Goal: Transaction & Acquisition: Book appointment/travel/reservation

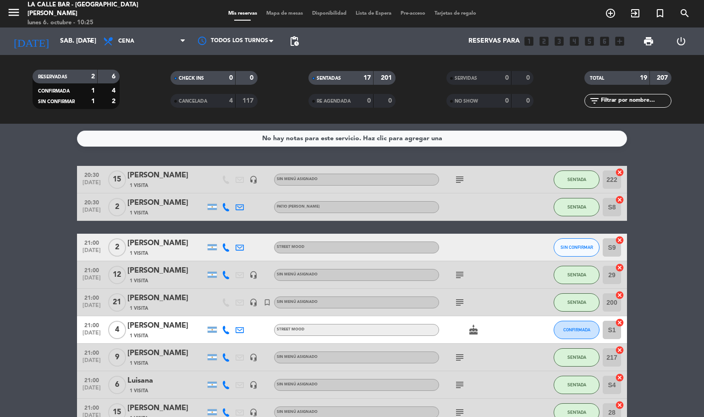
click at [283, 13] on span "Mapa de mesas" at bounding box center [285, 13] width 46 height 5
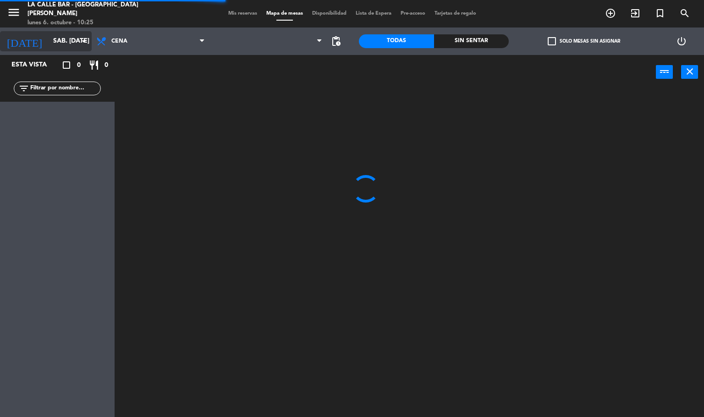
click at [59, 43] on input "sáb. [DATE]" at bounding box center [92, 41] width 87 height 17
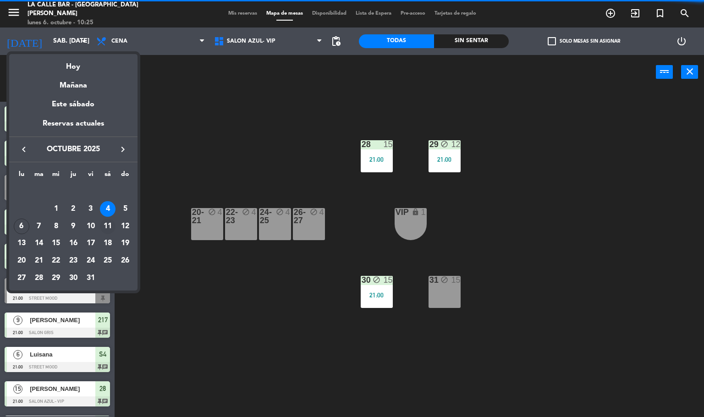
click at [115, 222] on td "11" at bounding box center [107, 226] width 17 height 17
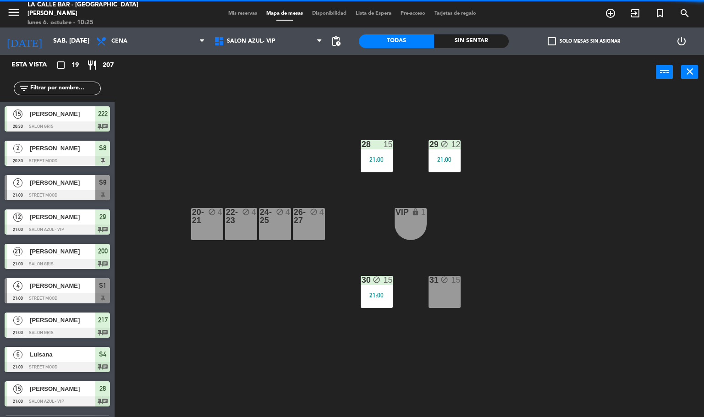
type input "sáb. [DATE]"
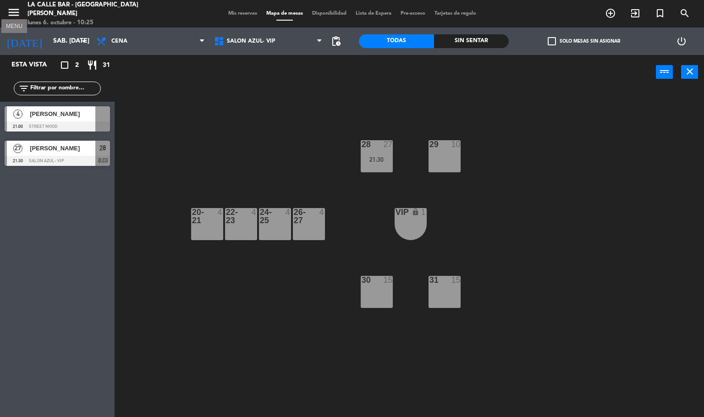
click at [17, 17] on icon "menu" at bounding box center [14, 13] width 14 height 14
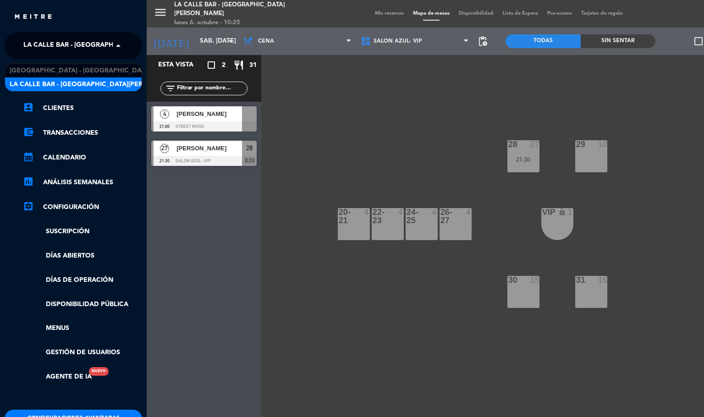
click at [73, 41] on span "La Calle Bar - [GEOGRAPHIC_DATA][PERSON_NAME]" at bounding box center [109, 45] width 172 height 19
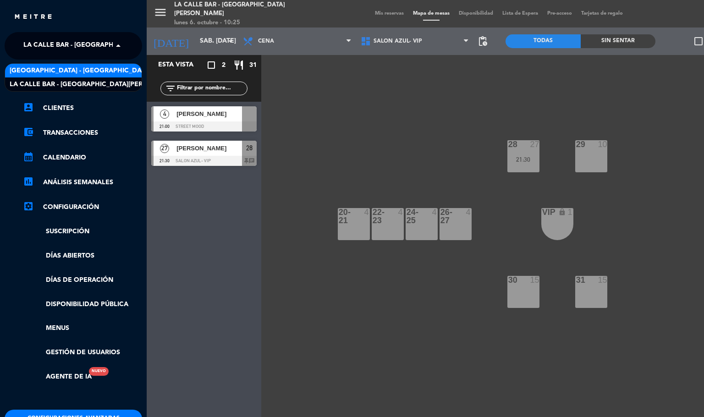
click at [84, 73] on span "[GEOGRAPHIC_DATA] - [GEOGRAPHIC_DATA]" at bounding box center [80, 71] width 141 height 11
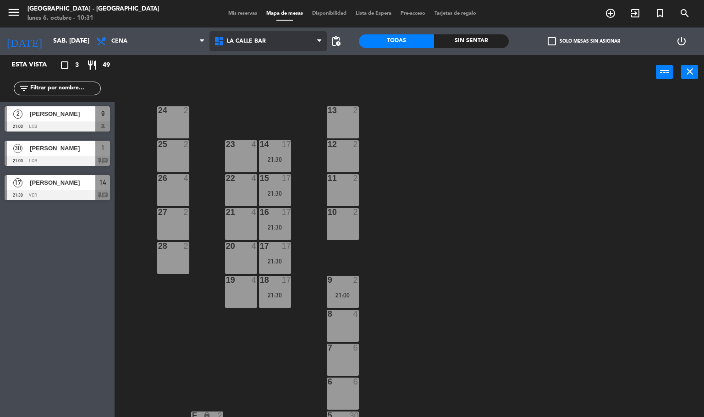
click at [270, 44] on span "La Calle Bar" at bounding box center [268, 41] width 118 height 20
click at [203, 109] on div "24 2 13 2 23 4 14 17 21:30 25 2 12 2 15 17 21:30 22 4 26 4 11 2 16 17 21:30 27 …" at bounding box center [412, 254] width 583 height 328
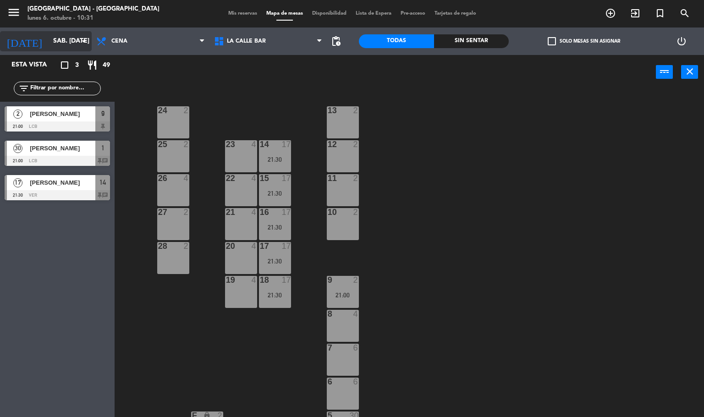
click at [49, 33] on input "sáb. [DATE]" at bounding box center [92, 41] width 87 height 17
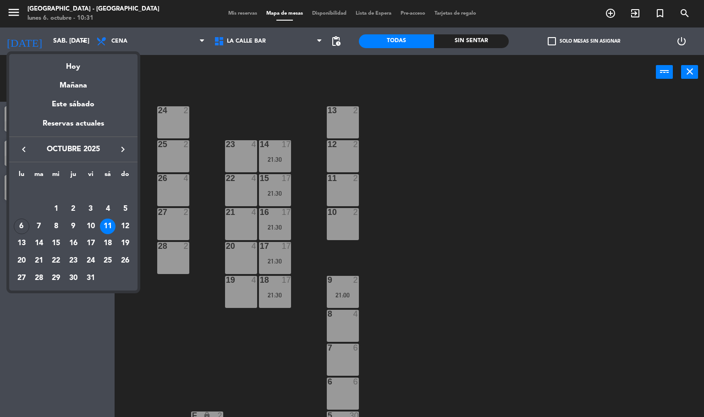
click at [204, 108] on div at bounding box center [352, 208] width 704 height 417
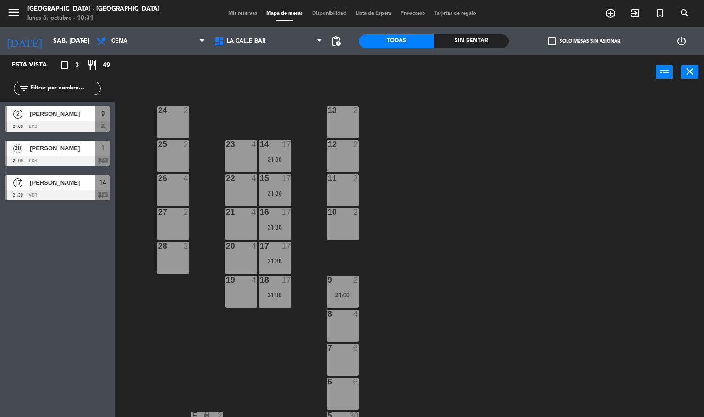
click at [62, 176] on div "[PERSON_NAME]" at bounding box center [62, 182] width 66 height 15
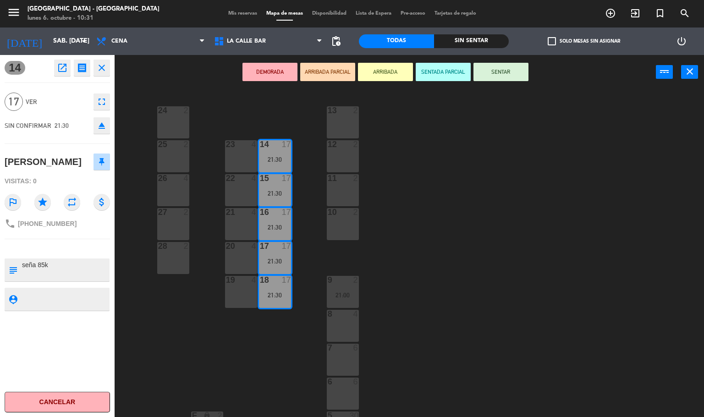
click at [109, 98] on button "fullscreen" at bounding box center [102, 102] width 17 height 17
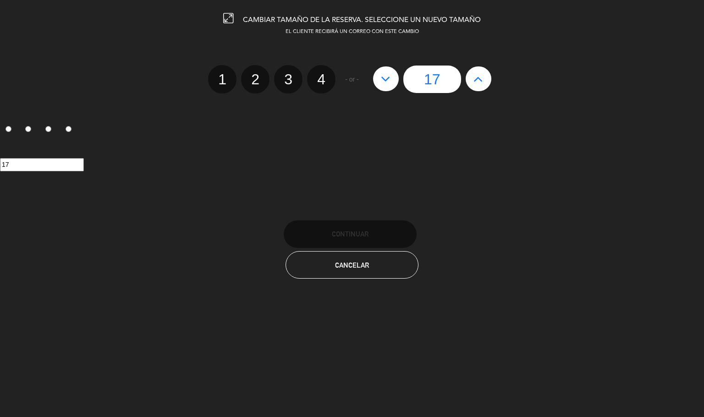
click at [487, 77] on button at bounding box center [479, 78] width 26 height 25
type input "18"
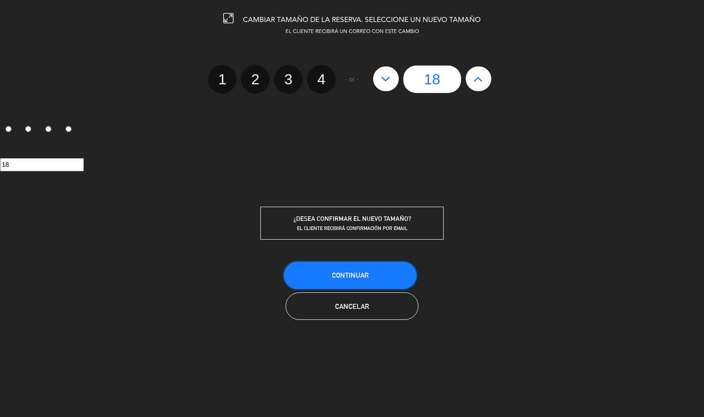
click at [370, 275] on button "Continuar" at bounding box center [350, 276] width 133 height 28
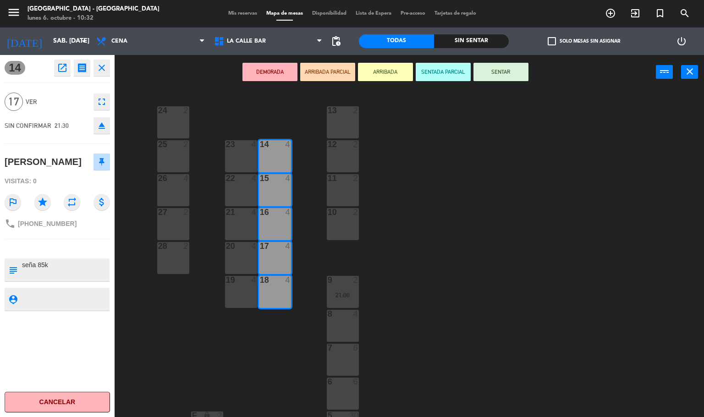
click at [39, 266] on textarea at bounding box center [65, 269] width 88 height 19
click at [42, 263] on textarea at bounding box center [65, 269] width 88 height 19
type textarea "seña 95k"
click at [65, 284] on div "14 open_in_new receipt 9:30 PM sáb., [DATE] personas [PERSON_NAME] Mesa 14+15+1…" at bounding box center [57, 236] width 115 height 362
click at [214, 104] on div "24 2 13 2 23 4 14 4 25 2 12 2 15 4 22 4 26 4 11 2 16 4 27 2 21 4 10 2 20 4 28 2…" at bounding box center [412, 254] width 583 height 328
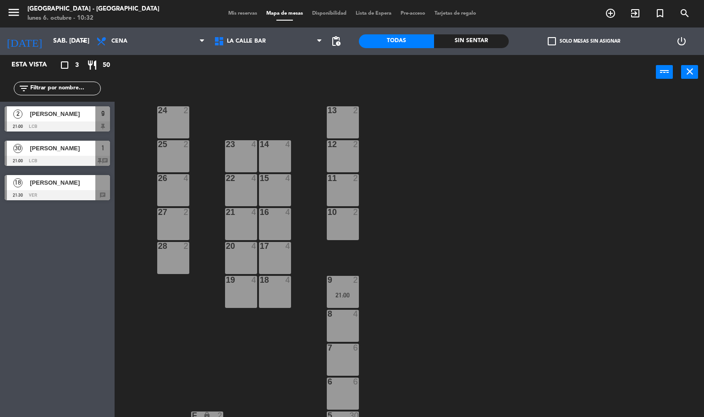
click at [275, 287] on div "18 4" at bounding box center [275, 292] width 32 height 32
click at [274, 248] on div at bounding box center [274, 246] width 15 height 8
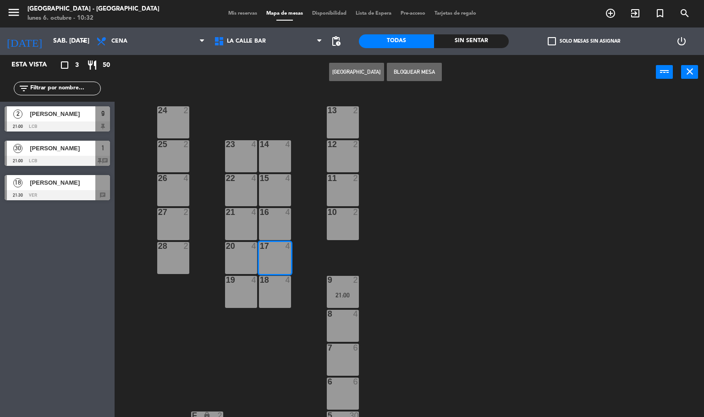
click at [278, 288] on div "18 4" at bounding box center [275, 292] width 32 height 32
click at [271, 223] on div "16 4" at bounding box center [275, 224] width 32 height 32
click at [277, 183] on div "15 4" at bounding box center [275, 190] width 32 height 32
click at [277, 154] on div "14 4" at bounding box center [275, 156] width 32 height 32
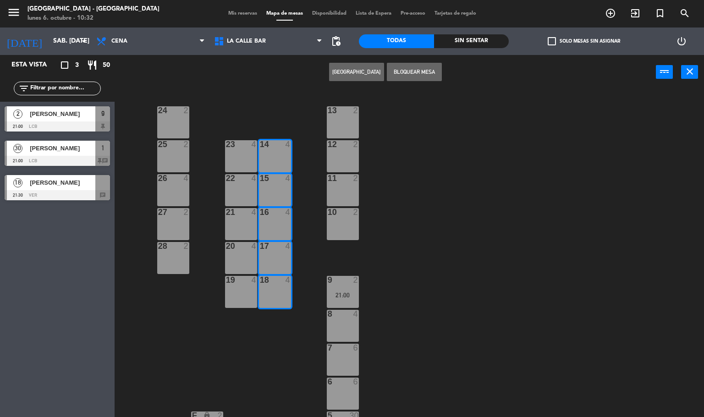
click at [55, 179] on div "18 [PERSON_NAME] punsini 21:30 VER chat" at bounding box center [57, 188] width 115 height 34
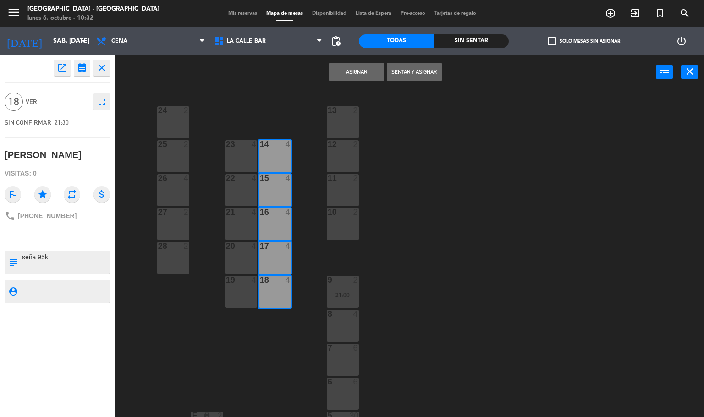
click at [347, 72] on button "Asignar" at bounding box center [356, 72] width 55 height 18
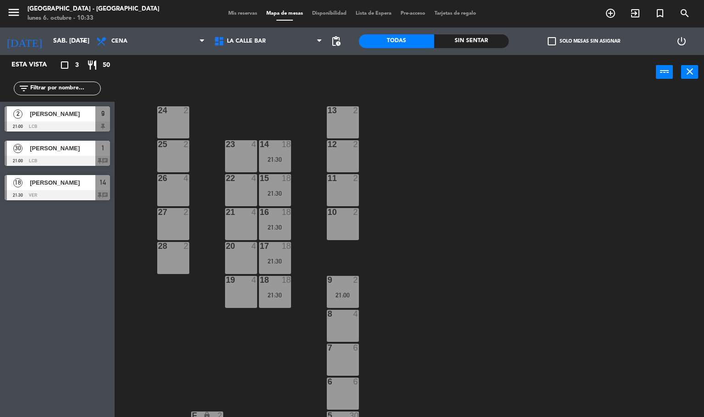
click at [59, 186] on div "18 [PERSON_NAME] punsini 21:30 VER 14 chat" at bounding box center [57, 188] width 115 height 34
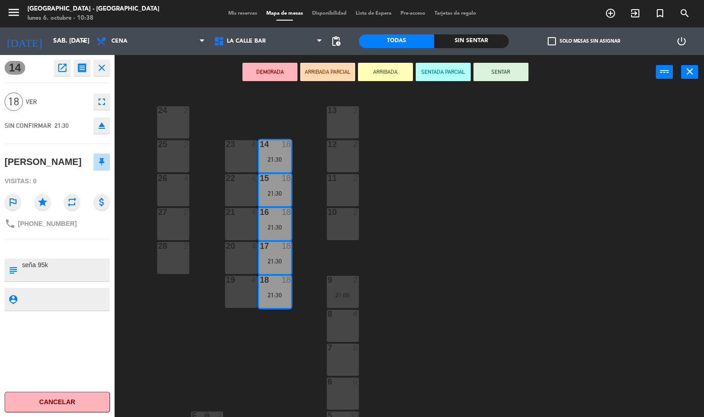
click at [474, 317] on div "24 2 13 2 23 4 14 18 21:30 25 2 12 2 15 18 21:30 22 4 26 4 11 2 16 18 21:30 27 …" at bounding box center [412, 254] width 583 height 328
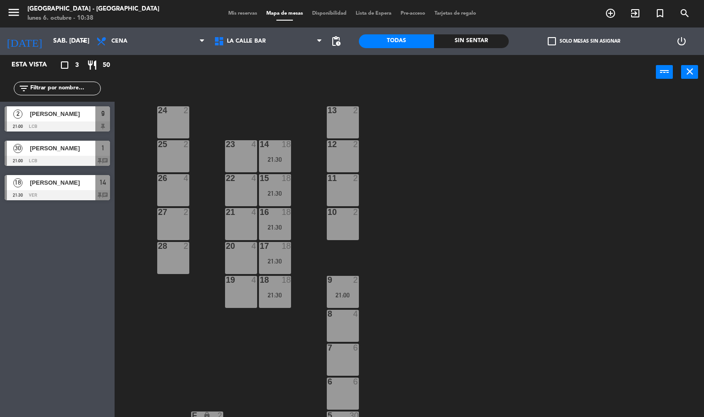
drag, startPoint x: 330, startPoint y: 208, endPoint x: 348, endPoint y: 216, distance: 20.1
click at [336, 209] on div "10 2" at bounding box center [343, 224] width 32 height 32
click at [352, 212] on div "2" at bounding box center [358, 212] width 15 height 8
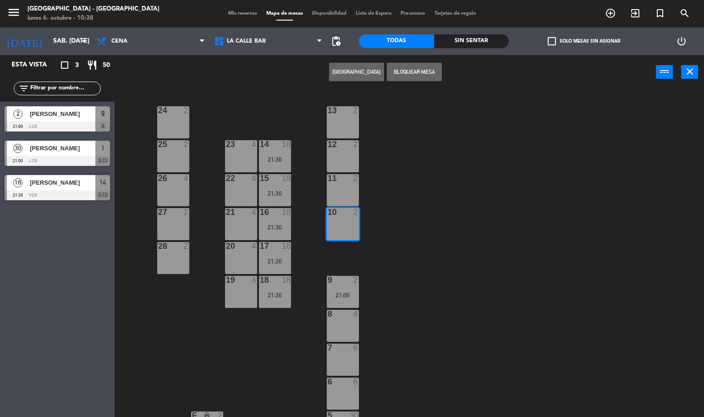
click at [366, 65] on button "[GEOGRAPHIC_DATA]" at bounding box center [356, 72] width 55 height 18
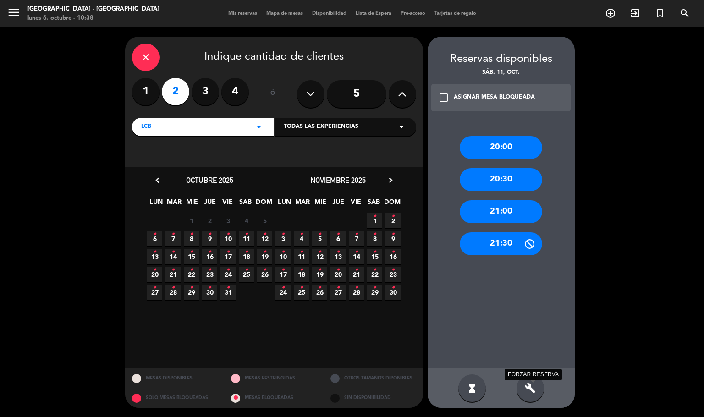
click at [531, 388] on icon "build" at bounding box center [530, 388] width 11 height 11
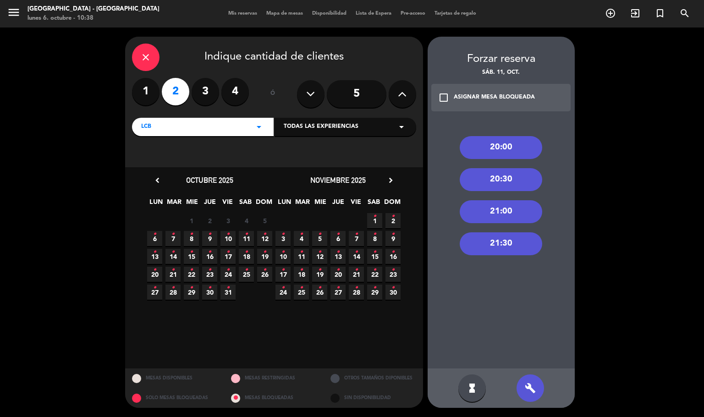
click at [190, 238] on icon "•" at bounding box center [191, 234] width 3 height 15
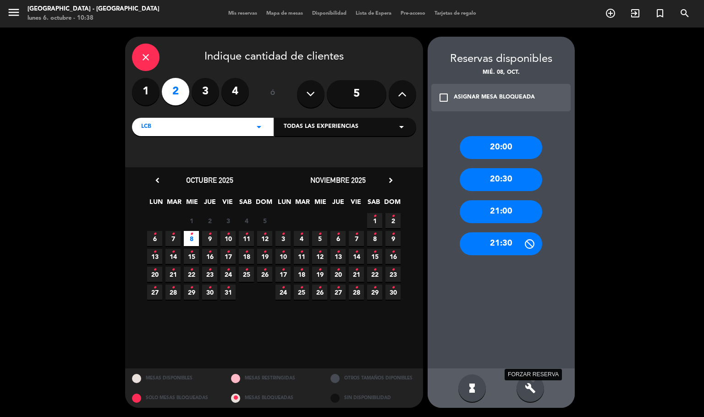
drag, startPoint x: 535, startPoint y: 392, endPoint x: 535, endPoint y: 384, distance: 8.7
click at [535, 383] on icon "build" at bounding box center [530, 388] width 11 height 11
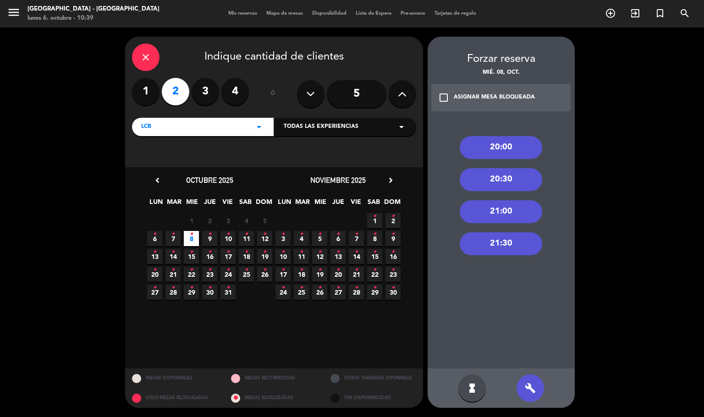
click at [506, 250] on div "21:30" at bounding box center [501, 243] width 83 height 23
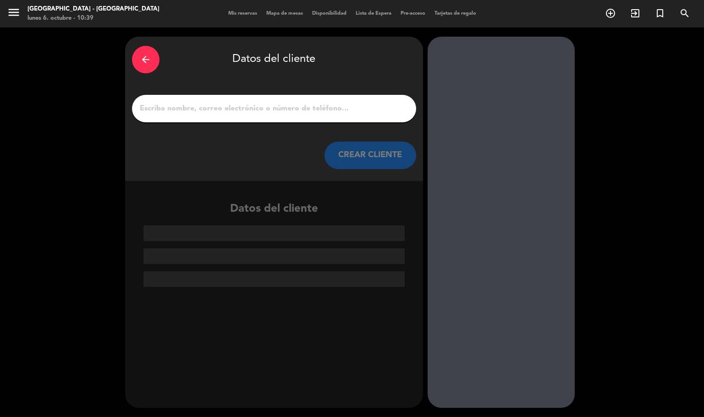
drag, startPoint x: 263, startPoint y: 95, endPoint x: 264, endPoint y: 113, distance: 17.9
paste input "[PERSON_NAME]"
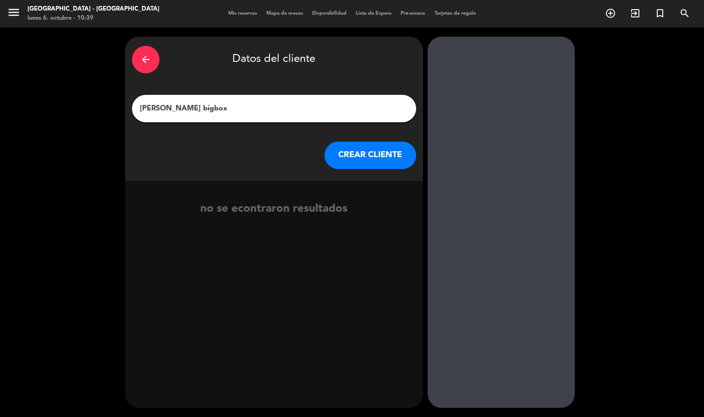
type input "[PERSON_NAME] bigbox"
click at [353, 158] on button "CREAR CLIENTE" at bounding box center [371, 156] width 92 height 28
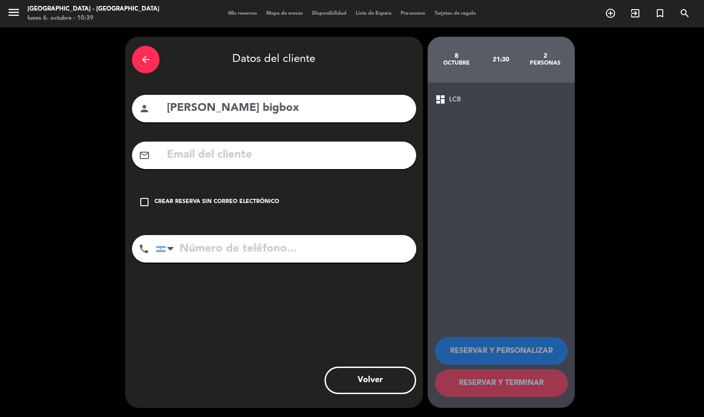
paste input "[EMAIL_ADDRESS][PERSON_NAME][DOMAIN_NAME]"
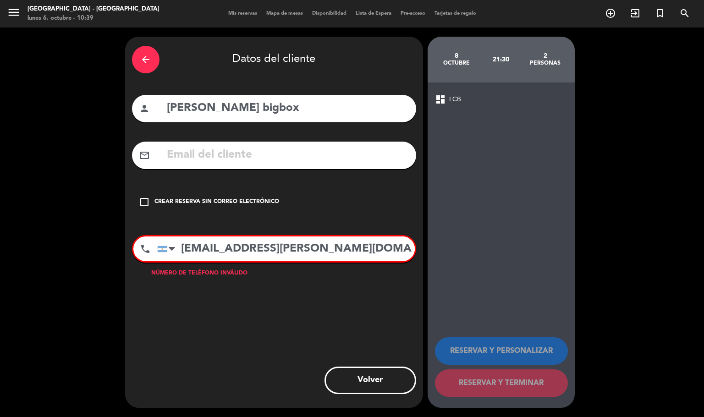
drag, startPoint x: 234, startPoint y: 161, endPoint x: 197, endPoint y: 207, distance: 59.0
click at [197, 207] on div "check_box_outline_blank Crear reserva sin correo electrónico" at bounding box center [274, 202] width 284 height 28
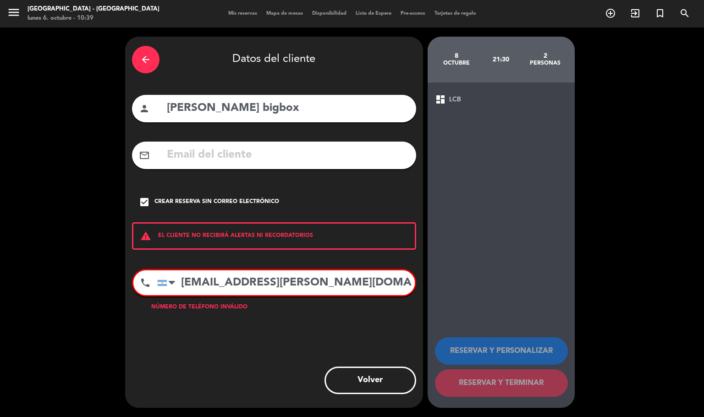
paste input "1123218114"
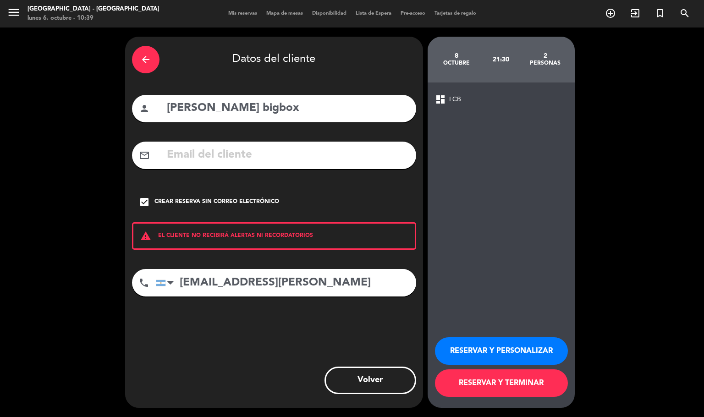
drag, startPoint x: 303, startPoint y: 282, endPoint x: 172, endPoint y: 267, distance: 131.9
click at [175, 269] on div "[GEOGRAPHIC_DATA] +1 [GEOGRAPHIC_DATA] +44 [GEOGRAPHIC_DATA] ([GEOGRAPHIC_DATA]…" at bounding box center [286, 283] width 260 height 28
type input "[EMAIL_ADDRESS][PERSON_NAME]"
click at [171, 198] on div "Crear reserva sin correo electrónico" at bounding box center [216, 202] width 125 height 9
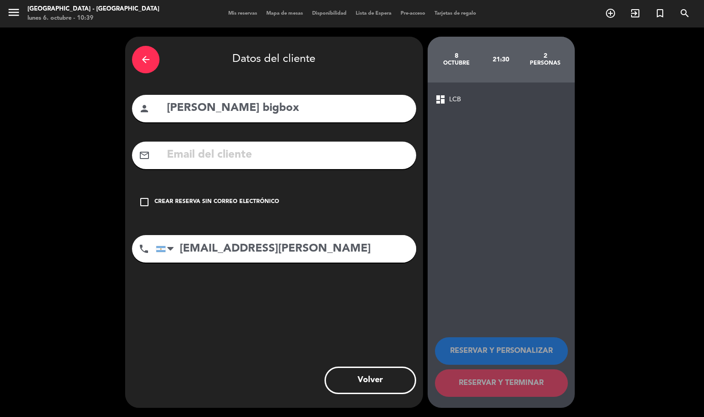
drag, startPoint x: 198, startPoint y: 145, endPoint x: 182, endPoint y: 155, distance: 19.2
paste input "[EMAIL_ADDRESS][PERSON_NAME][DOMAIN_NAME]"
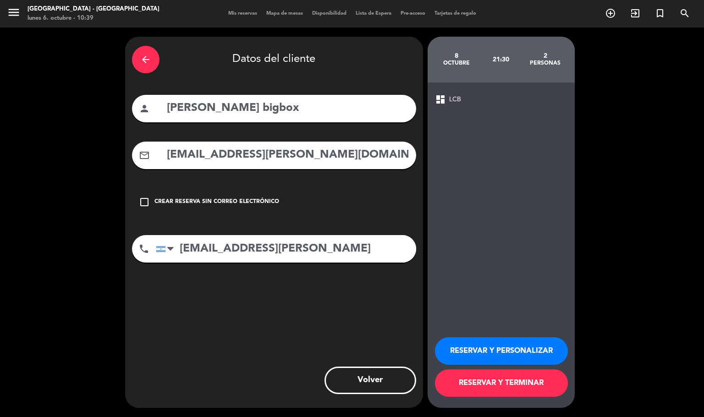
type input "[EMAIL_ADDRESS][PERSON_NAME][DOMAIN_NAME]"
drag, startPoint x: 305, startPoint y: 249, endPoint x: 120, endPoint y: 216, distance: 188.1
click at [137, 227] on div "arrow_back Datos del cliente person [PERSON_NAME] bigbox mail_outline [EMAIL_AD…" at bounding box center [274, 222] width 298 height 371
type input "1123218114"
drag, startPoint x: 469, startPoint y: 319, endPoint x: 494, endPoint y: 348, distance: 37.7
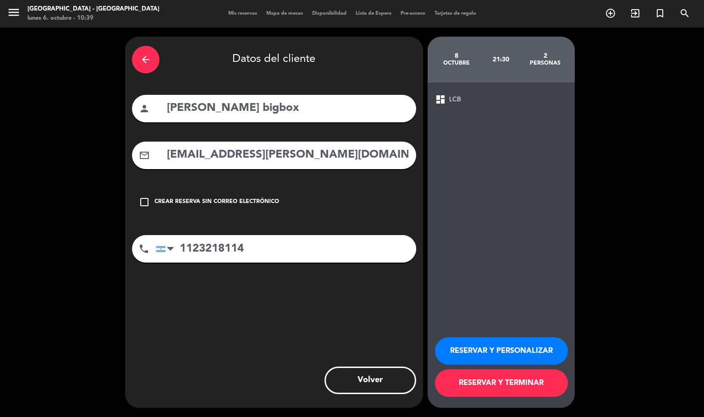
click at [473, 336] on div "RESERVAR Y PERSONALIZAR RESERVAR Y TERMINAR" at bounding box center [501, 363] width 132 height 90
click at [496, 348] on button "RESERVAR Y PERSONALIZAR" at bounding box center [501, 351] width 133 height 28
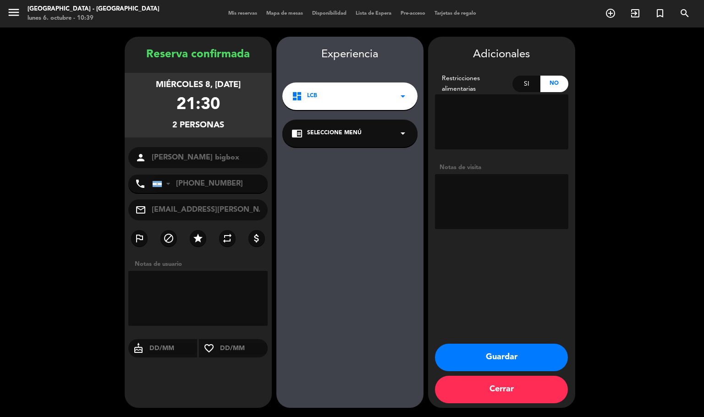
paste textarea "Night Out Código: X3H8I74G"
click at [446, 196] on textarea at bounding box center [501, 201] width 133 height 55
paste textarea "La experiencia incluye: - ​1 Pizza grande. - 2 Tragos a elección entre: Campari…"
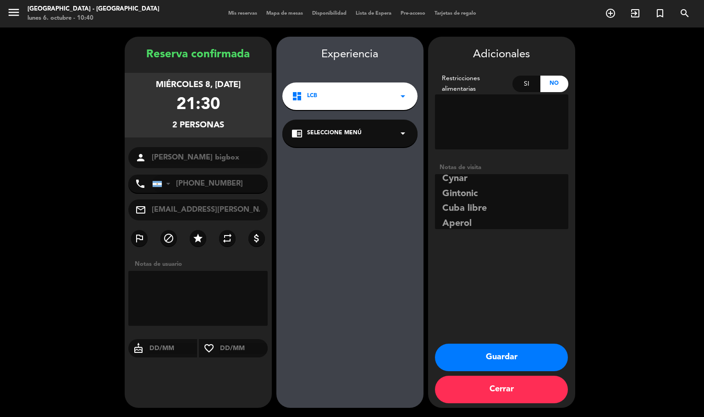
type textarea "Night Out Código: X3H8I74G La experiencia incluye: - ​1 Pizza grande. - 2 Trago…"
click at [533, 356] on button "Guardar" at bounding box center [501, 358] width 133 height 28
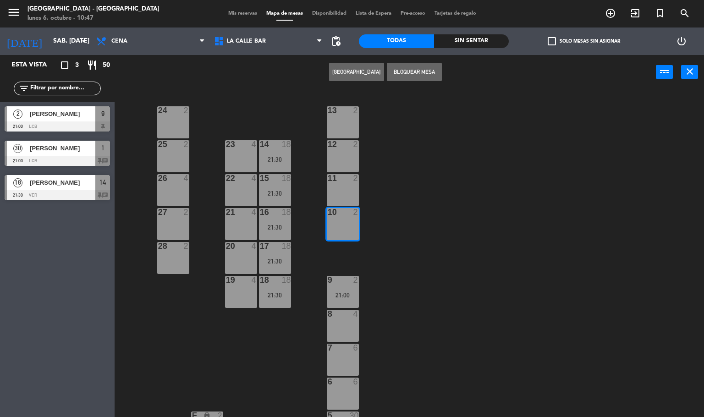
click at [226, 109] on div "24 2 13 2 23 4 14 18 21:30 25 2 12 2 15 18 21:30 22 4 26 4 11 2 16 18 21:30 27 …" at bounding box center [412, 254] width 583 height 328
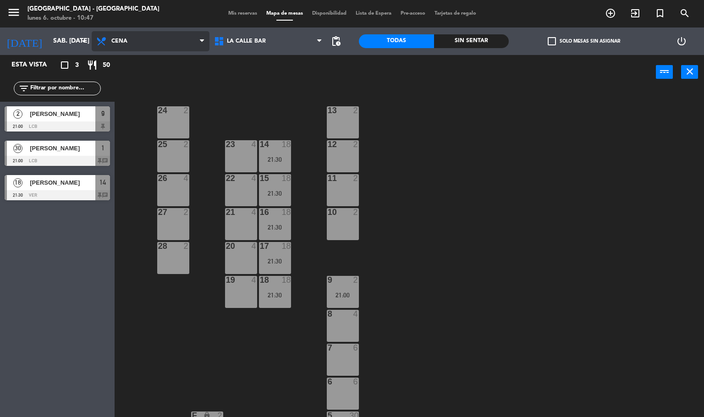
click at [94, 51] on span "Cena" at bounding box center [151, 41] width 118 height 20
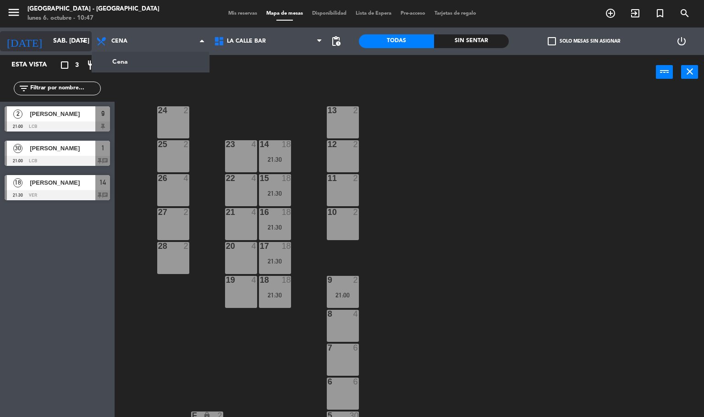
click at [49, 44] on input "sáb. [DATE]" at bounding box center [92, 41] width 87 height 17
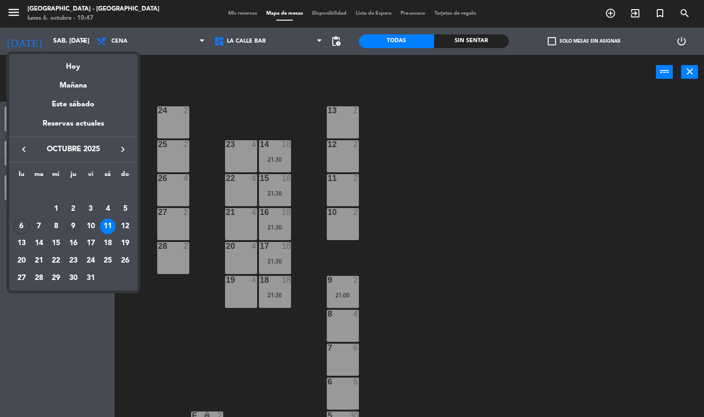
click at [76, 226] on div "9" at bounding box center [74, 227] width 16 height 16
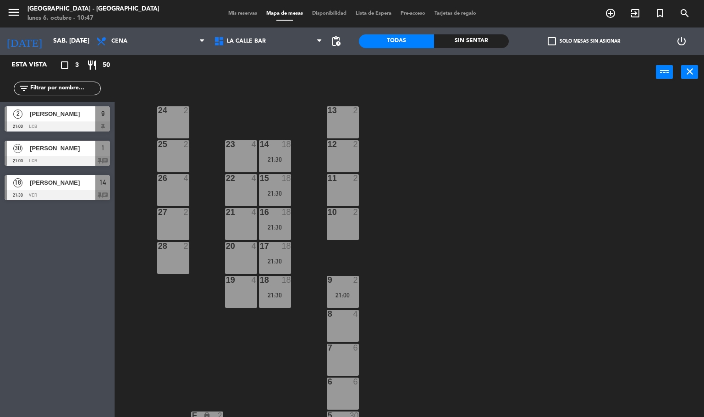
type input "[DEMOGRAPHIC_DATA] [DATE]"
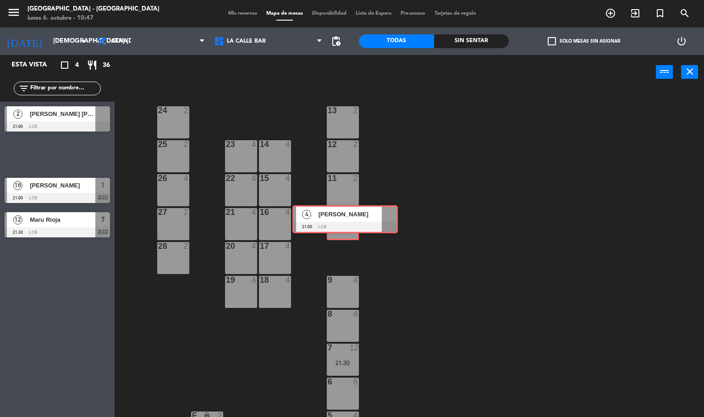
drag, startPoint x: 184, startPoint y: 171, endPoint x: 333, endPoint y: 197, distance: 151.2
click at [344, 212] on div "Esta vista crop_square 4 restaurant 36 filter_list 2 [PERSON_NAME] [PERSON_NAME…" at bounding box center [352, 236] width 704 height 363
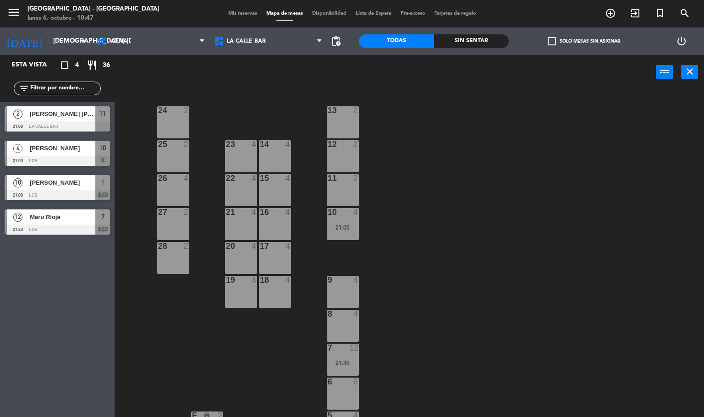
click at [34, 227] on div at bounding box center [57, 230] width 105 height 10
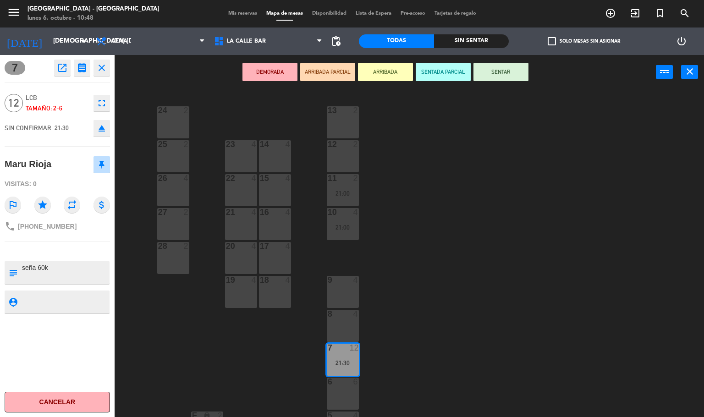
click at [99, 102] on icon "fullscreen" at bounding box center [101, 103] width 11 height 11
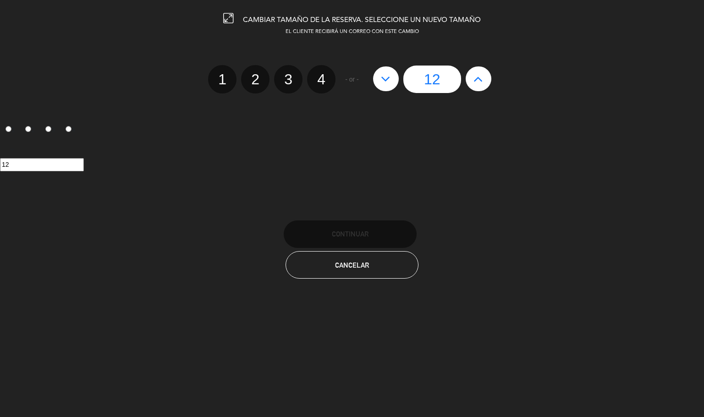
click at [492, 76] on div "12" at bounding box center [432, 80] width 127 height 28
click at [483, 80] on button at bounding box center [479, 78] width 26 height 25
type input "13"
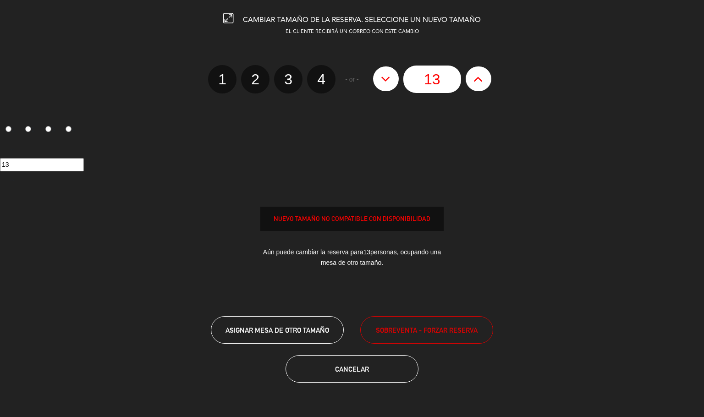
click at [483, 80] on button at bounding box center [479, 78] width 26 height 25
type input "14"
click at [483, 80] on button at bounding box center [479, 78] width 26 height 25
type input "15"
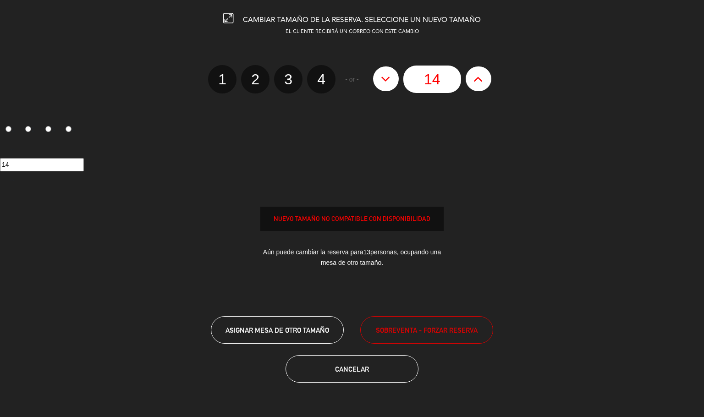
type input "15"
click at [483, 80] on button at bounding box center [479, 78] width 26 height 25
type input "16"
click at [483, 80] on button at bounding box center [479, 78] width 26 height 25
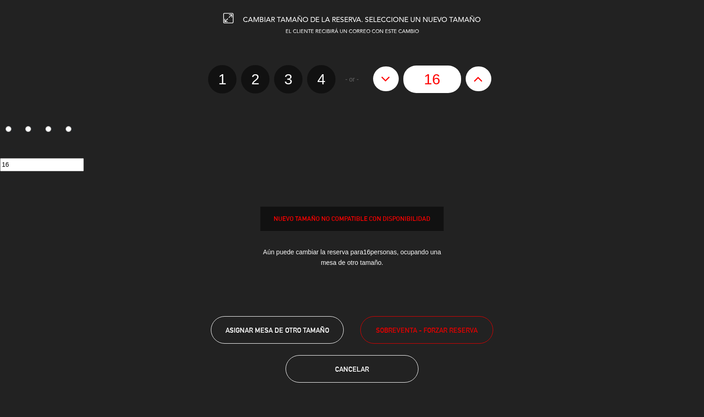
type input "17"
click at [483, 80] on button at bounding box center [479, 78] width 26 height 25
type input "18"
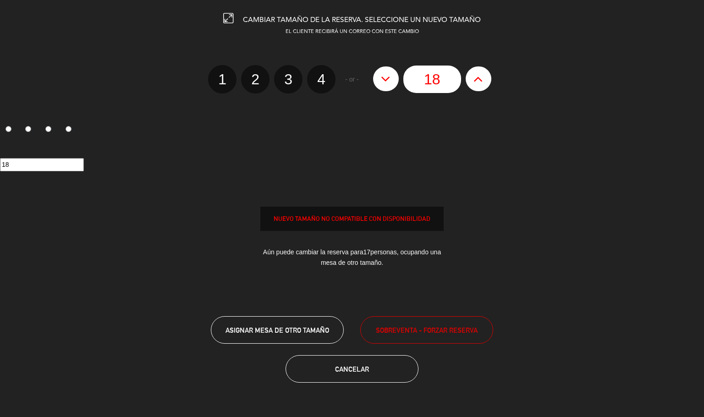
click at [483, 80] on button at bounding box center [479, 78] width 26 height 25
type input "19"
click at [483, 80] on button at bounding box center [479, 78] width 26 height 25
type input "20"
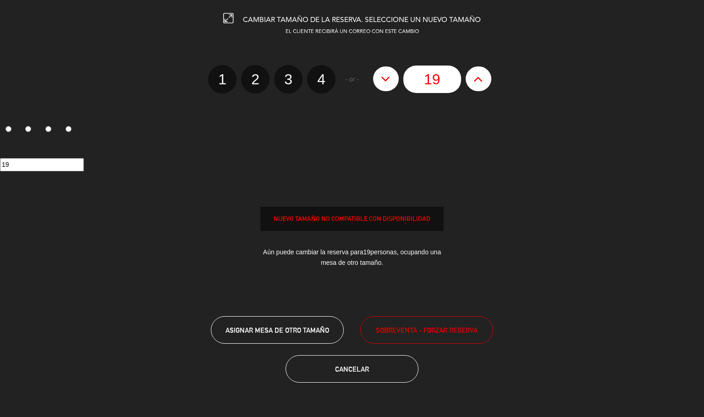
type input "20"
click at [483, 80] on button at bounding box center [479, 78] width 26 height 25
type input "21"
click at [483, 80] on button at bounding box center [479, 78] width 26 height 25
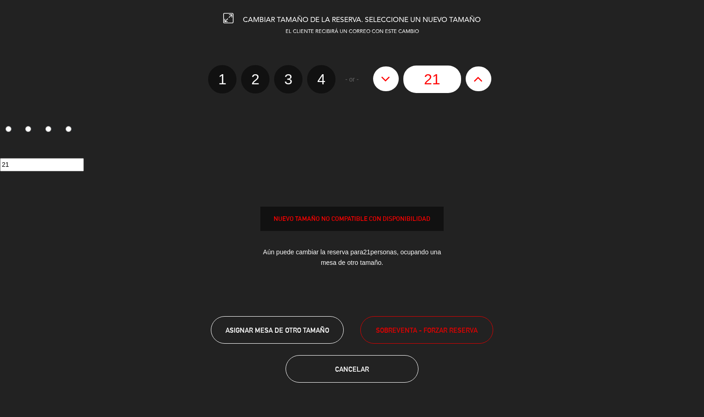
type input "22"
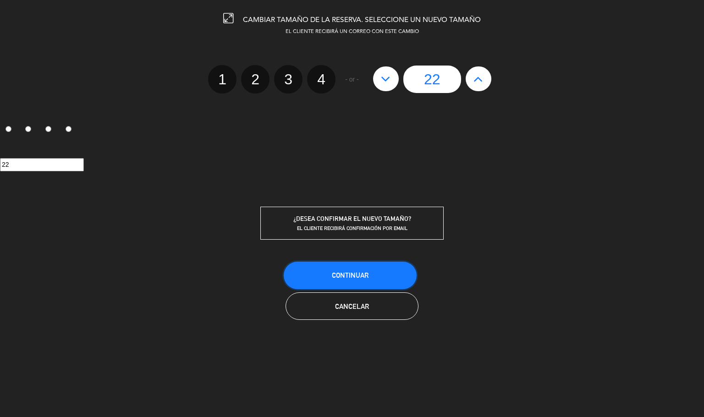
click at [373, 270] on button "Continuar" at bounding box center [350, 276] width 133 height 28
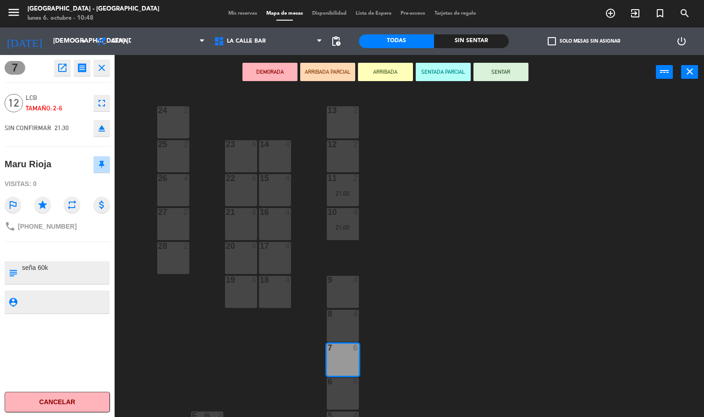
click at [44, 267] on textarea at bounding box center [65, 272] width 88 height 19
type textarea "seña 120k"
click at [62, 288] on div "7 open_in_new receipt 9:30 PM jue., [DATE] personas Maru Rioja Mesa 7 INTERNAL …" at bounding box center [57, 236] width 115 height 362
click at [237, 336] on div "24 2 13 2 23 4 14 4 25 2 12 2 15 4 22 4 26 4 11 2 21:00 16 4 27 2 21 4 10 4 21:…" at bounding box center [412, 254] width 583 height 328
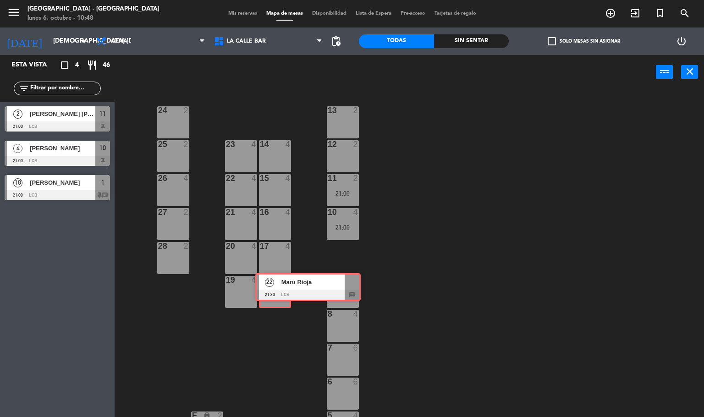
drag, startPoint x: 82, startPoint y: 237, endPoint x: 274, endPoint y: 291, distance: 200.0
click at [274, 291] on div "Esta vista crop_square 4 restaurant 46 filter_list 2 [PERSON_NAME] [PERSON_NAME…" at bounding box center [352, 236] width 704 height 363
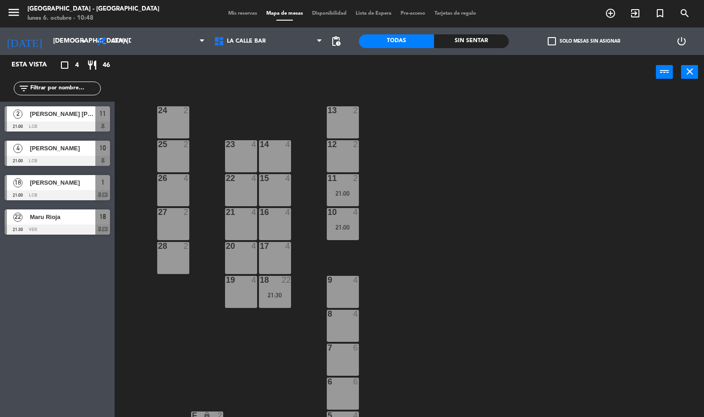
scroll to position [138, 0]
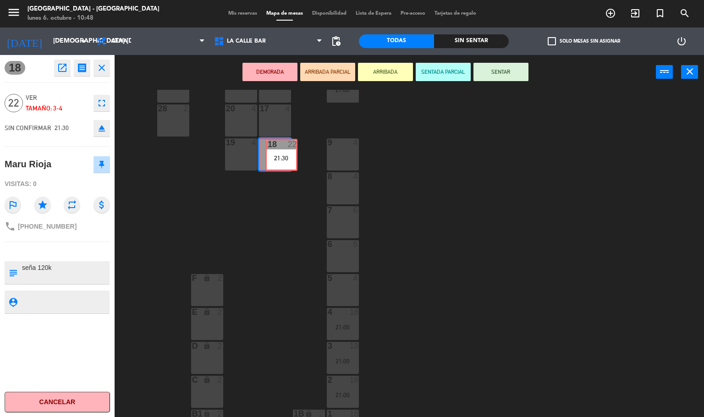
drag, startPoint x: 275, startPoint y: 160, endPoint x: 282, endPoint y: 155, distance: 8.0
click at [281, 160] on div "18 22 21:30 18 22 21:30" at bounding box center [275, 154] width 32 height 32
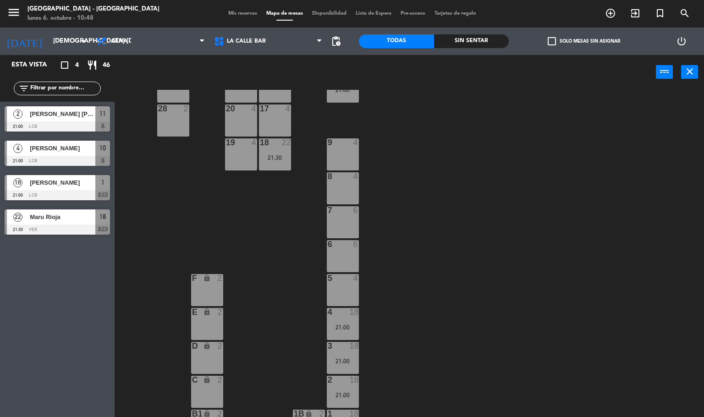
drag, startPoint x: 277, startPoint y: 183, endPoint x: 289, endPoint y: 207, distance: 26.9
click at [278, 190] on div "24 2 13 2 23 4 14 4 25 2 12 2 15 4 22 4 26 4 11 2 21:00 16 4 27 2 21 4 10 4 21:…" at bounding box center [412, 254] width 583 height 328
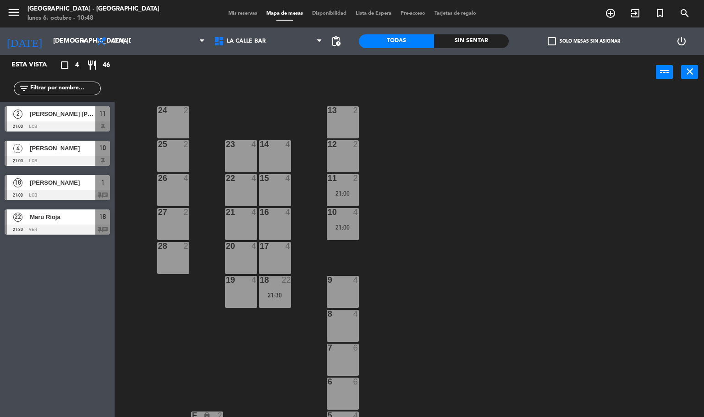
click at [267, 241] on div "24 2 13 2 23 4 14 4 25 2 12 2 15 4 22 4 26 4 11 2 21:00 16 4 27 2 21 4 10 4 21:…" at bounding box center [412, 254] width 583 height 328
drag, startPoint x: 275, startPoint y: 248, endPoint x: 278, endPoint y: 242, distance: 6.4
click at [276, 248] on div at bounding box center [274, 246] width 15 height 8
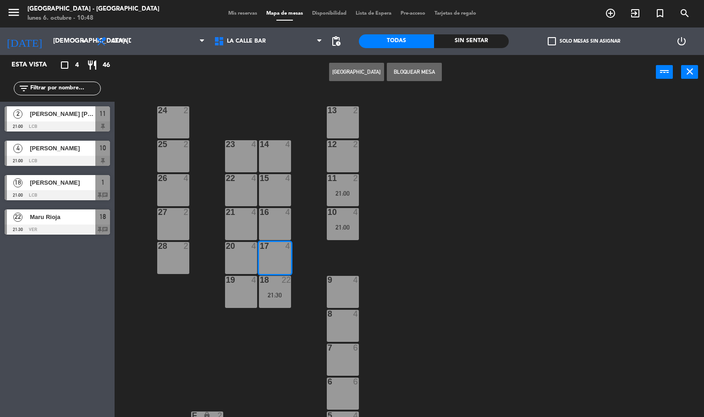
drag, startPoint x: 274, startPoint y: 221, endPoint x: 271, endPoint y: 207, distance: 15.0
click at [275, 220] on div "16 4" at bounding box center [275, 224] width 32 height 32
click at [260, 174] on div "15" at bounding box center [260, 178] width 0 height 8
drag, startPoint x: 263, startPoint y: 142, endPoint x: 271, endPoint y: 141, distance: 8.8
click at [260, 146] on div "14" at bounding box center [260, 144] width 0 height 8
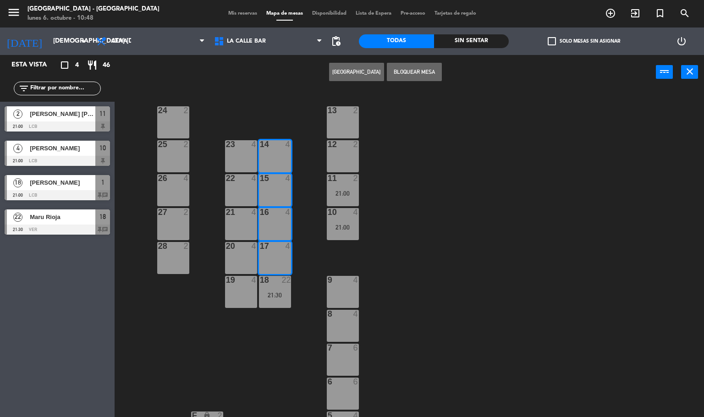
drag, startPoint x: 424, startPoint y: 66, endPoint x: 424, endPoint y: 72, distance: 5.0
click at [424, 72] on button "Bloquear Mesa" at bounding box center [414, 72] width 55 height 18
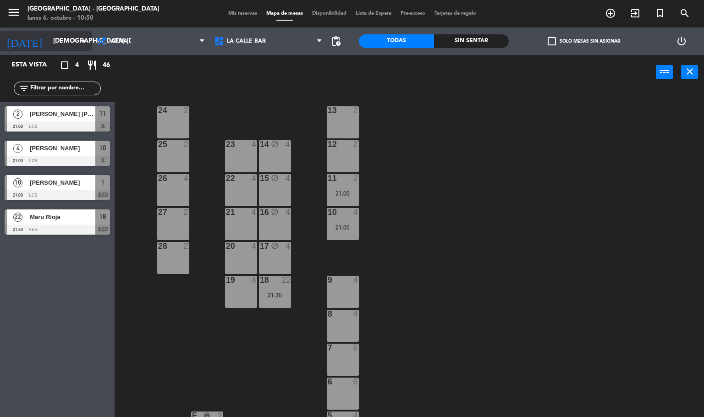
click at [50, 46] on input "[DEMOGRAPHIC_DATA] [DATE]" at bounding box center [92, 41] width 87 height 17
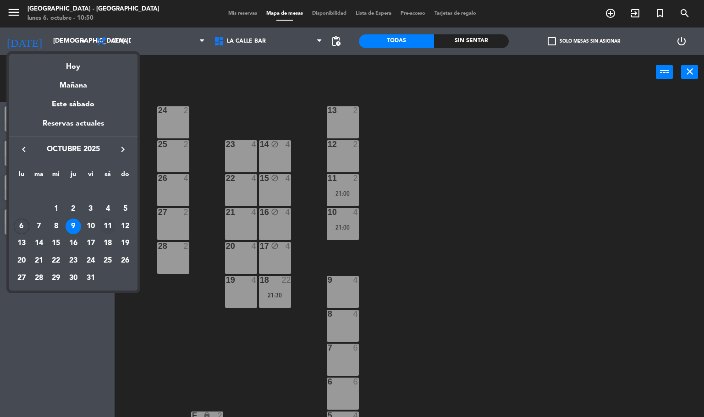
click at [111, 224] on div "11" at bounding box center [108, 227] width 16 height 16
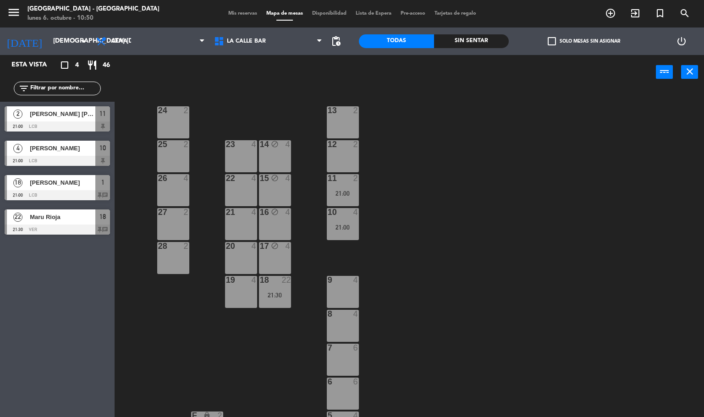
type input "sáb. [DATE]"
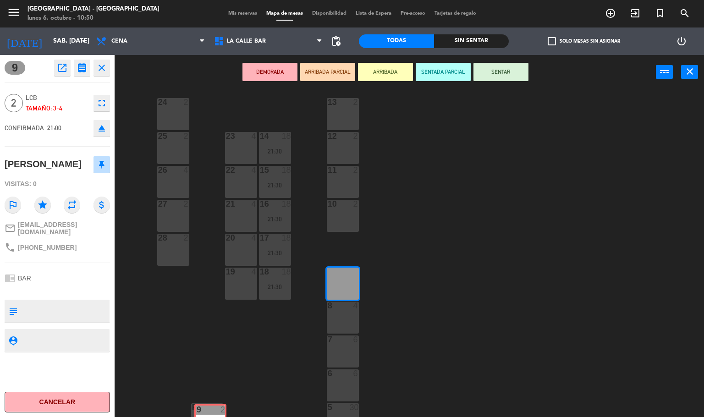
scroll to position [10, 0]
drag, startPoint x: 344, startPoint y: 294, endPoint x: 212, endPoint y: 413, distance: 177.9
click at [211, 417] on html "close × La Calle [PERSON_NAME][GEOGRAPHIC_DATA] × chrome_reader_mode Listado de…" at bounding box center [352, 208] width 704 height 417
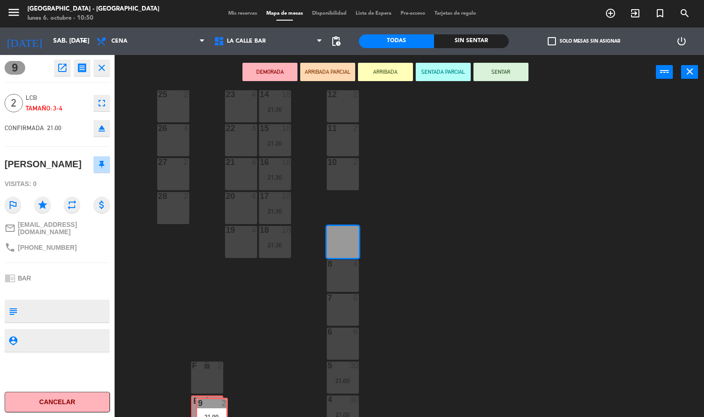
scroll to position [51, 0]
drag, startPoint x: 271, startPoint y: 385, endPoint x: 211, endPoint y: 372, distance: 62.0
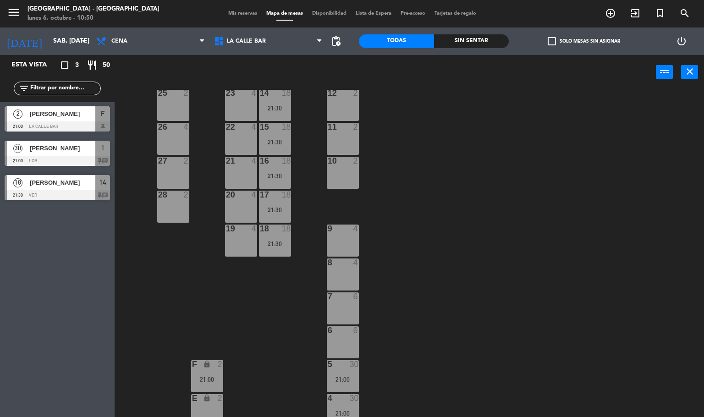
drag, startPoint x: 347, startPoint y: 262, endPoint x: 347, endPoint y: 251, distance: 11.0
click at [347, 263] on div at bounding box center [342, 263] width 15 height 8
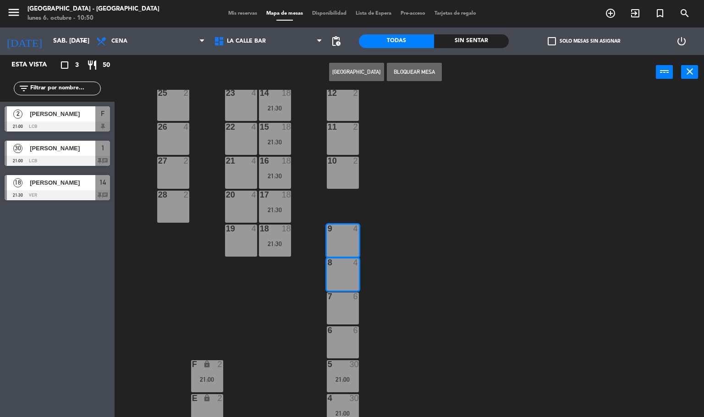
click at [359, 74] on button "[GEOGRAPHIC_DATA]" at bounding box center [356, 72] width 55 height 18
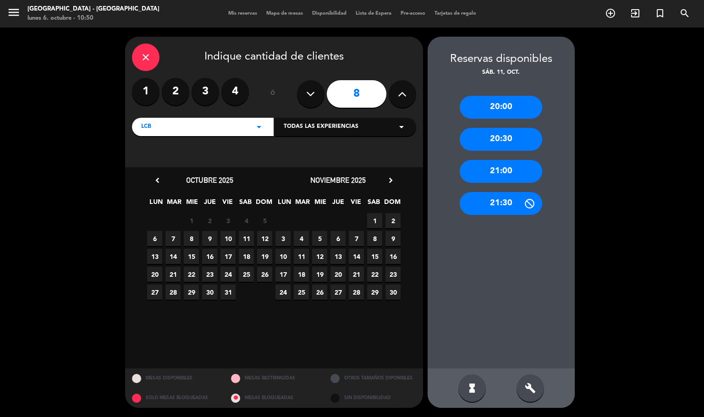
click at [408, 99] on button at bounding box center [403, 94] width 28 height 28
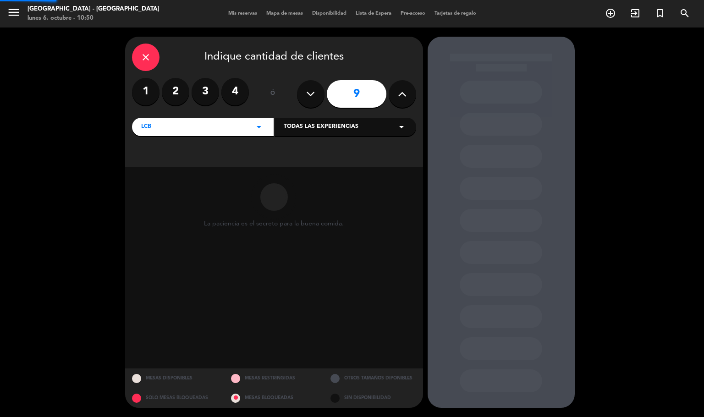
click at [408, 99] on button at bounding box center [403, 94] width 28 height 28
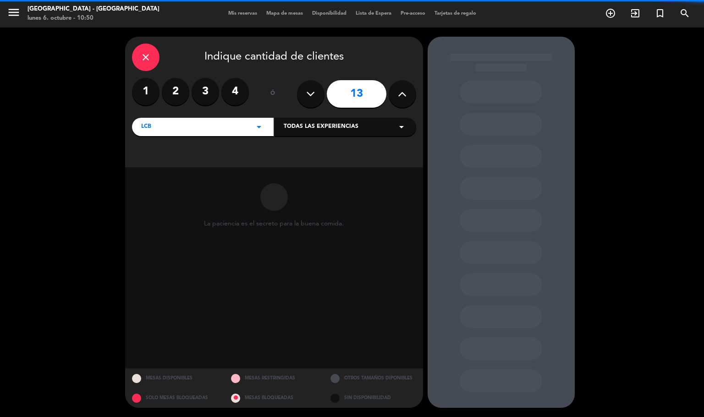
click at [408, 99] on button at bounding box center [403, 94] width 28 height 28
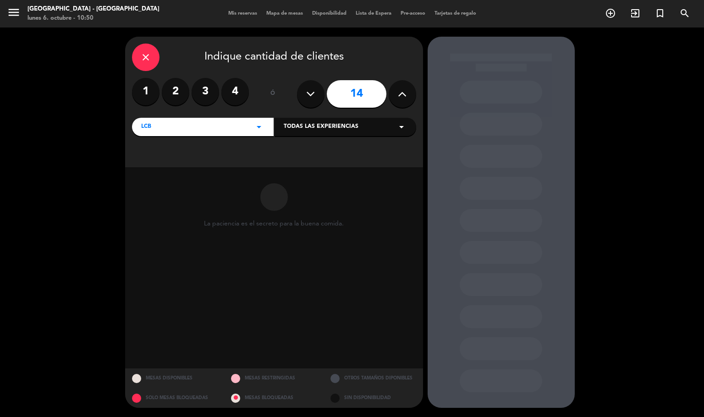
type input "15"
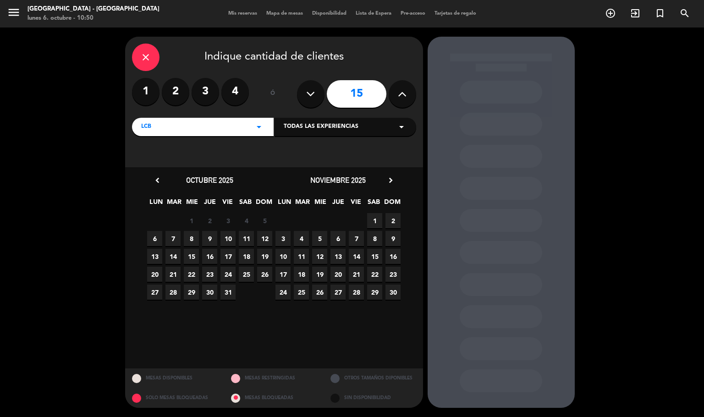
click at [246, 237] on span "11" at bounding box center [246, 238] width 15 height 15
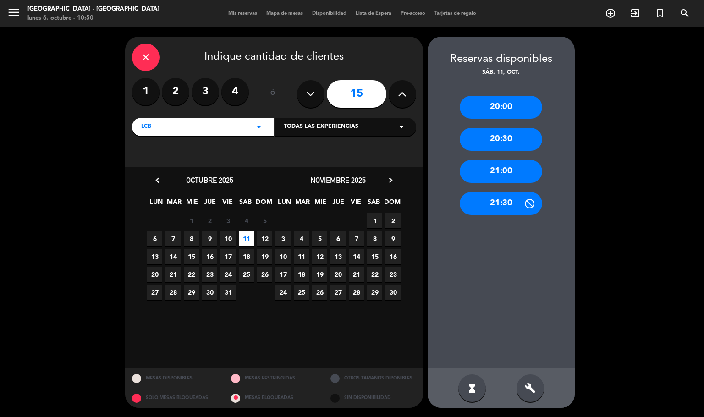
drag, startPoint x: 524, startPoint y: 382, endPoint x: 531, endPoint y: 367, distance: 16.6
click at [524, 382] on div "build" at bounding box center [531, 388] width 28 height 28
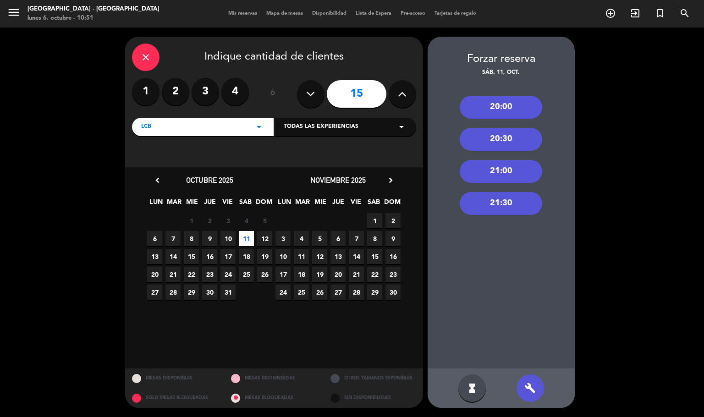
click at [490, 166] on div "21:00" at bounding box center [501, 171] width 83 height 23
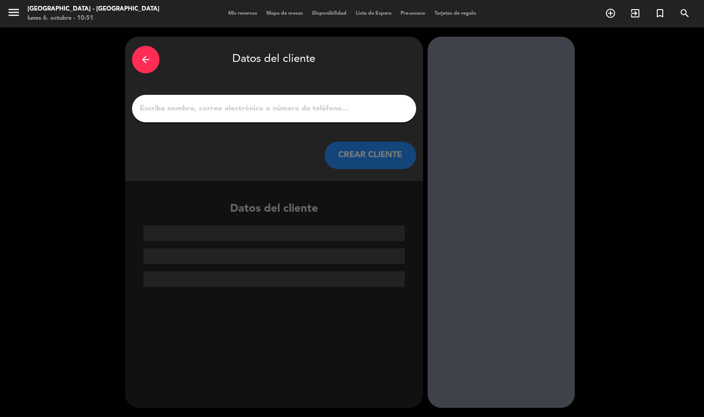
click at [336, 105] on input "1" at bounding box center [274, 108] width 270 height 13
paste input "[PERSON_NAME]"
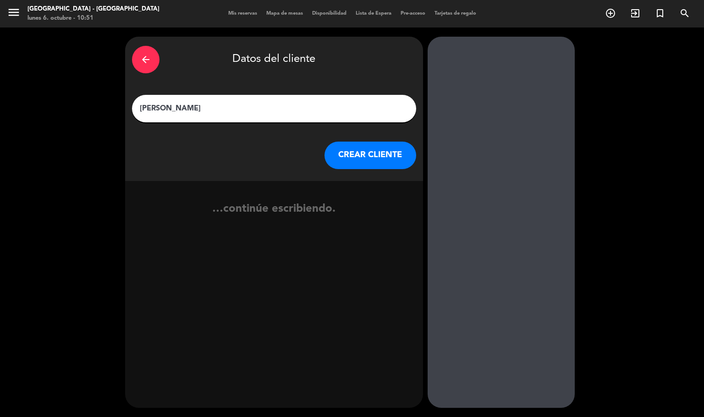
type input "[PERSON_NAME]"
click at [369, 157] on button "CREAR CLIENTE" at bounding box center [371, 156] width 92 height 28
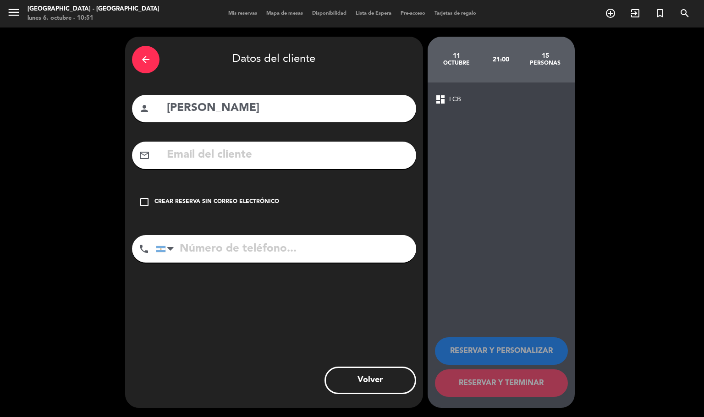
click at [226, 209] on div "check_box_outline_blank Crear reserva sin correo electrónico" at bounding box center [274, 202] width 284 height 28
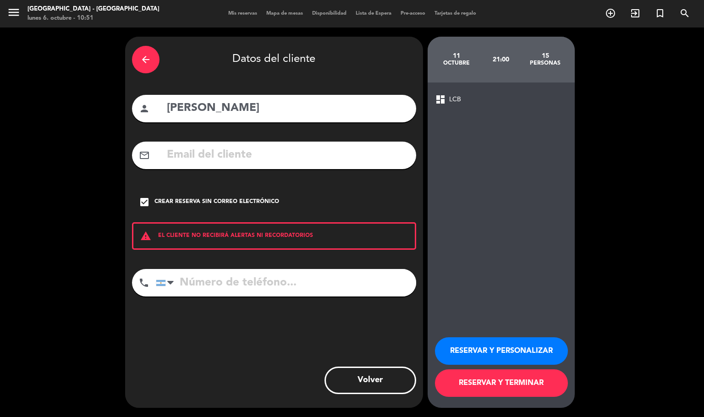
paste input "[PHONE_NUMBER]"
type input "[PHONE_NUMBER]"
click at [469, 344] on button "RESERVAR Y PERSONALIZAR" at bounding box center [501, 351] width 133 height 28
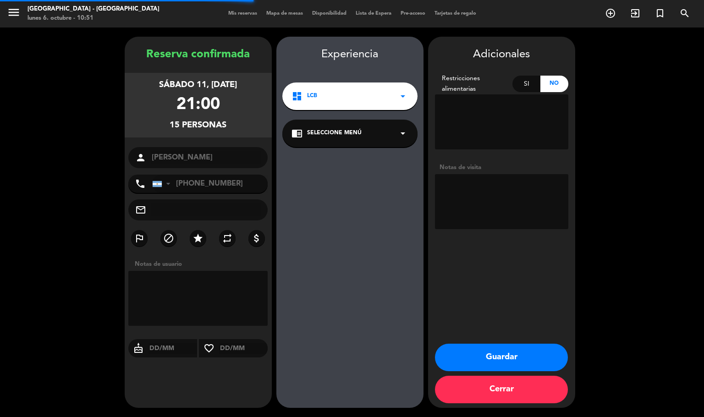
click at [482, 218] on textarea at bounding box center [501, 201] width 133 height 55
type textarea "seña 75k"
click at [489, 356] on button "Guardar" at bounding box center [501, 358] width 133 height 28
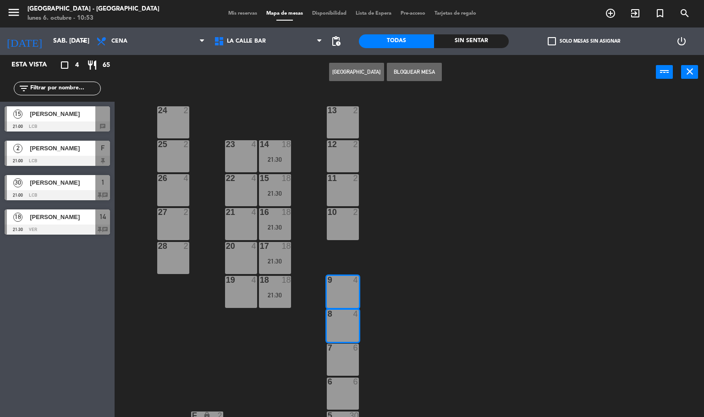
click at [34, 121] on div at bounding box center [57, 126] width 105 height 10
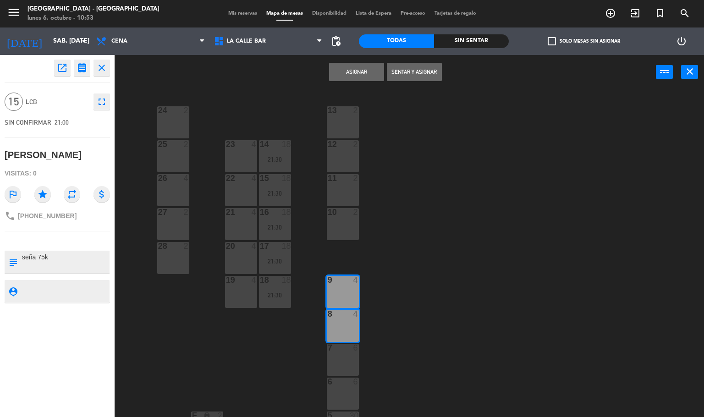
click at [347, 63] on button "Asignar" at bounding box center [356, 72] width 55 height 18
